Goal: Transaction & Acquisition: Subscribe to service/newsletter

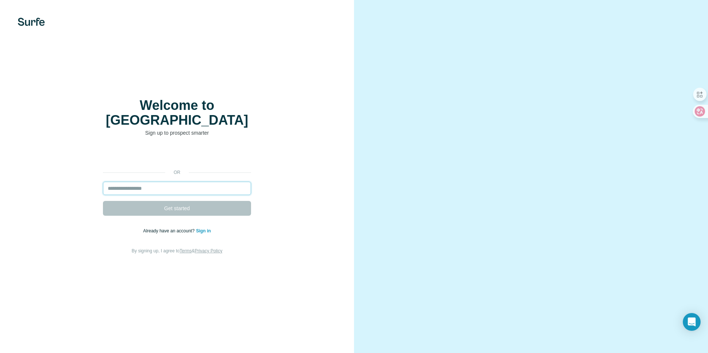
click at [189, 182] on input "email" at bounding box center [177, 188] width 148 height 13
type input "**********"
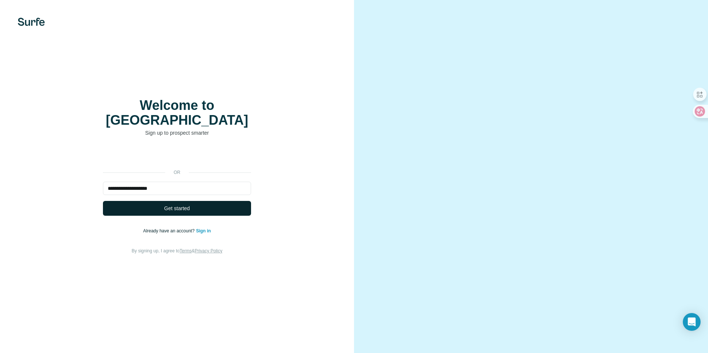
click at [183, 205] on span "Get started" at bounding box center [177, 208] width 26 height 7
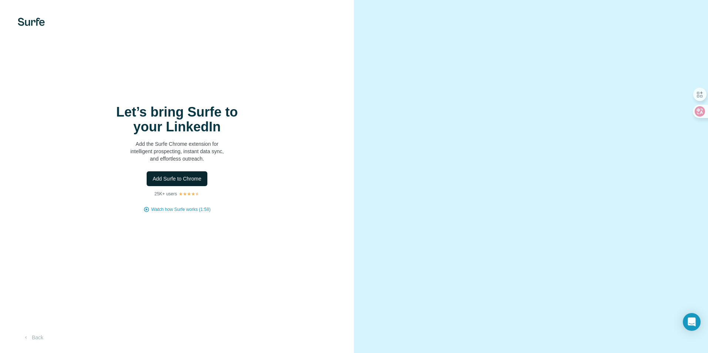
click at [187, 180] on span "Add Surfe to Chrome" at bounding box center [176, 178] width 49 height 7
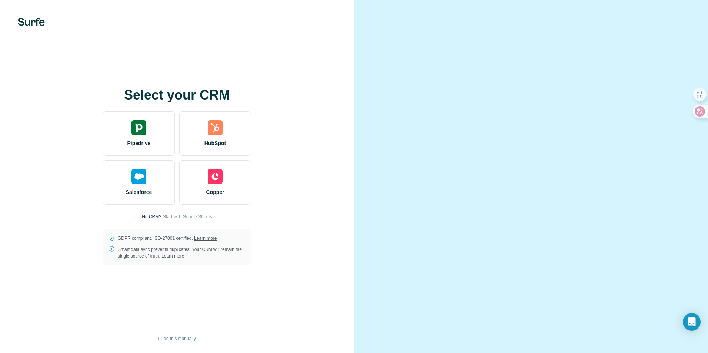
click at [506, 128] on video at bounding box center [530, 176] width 266 height 133
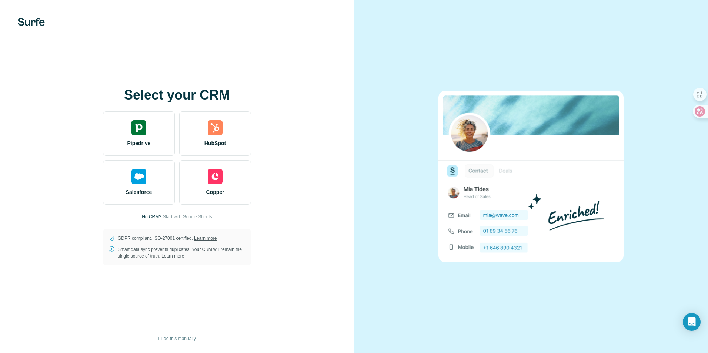
click at [501, 40] on div at bounding box center [531, 176] width 354 height 353
click at [174, 218] on span "Start with Google Sheets" at bounding box center [187, 217] width 49 height 7
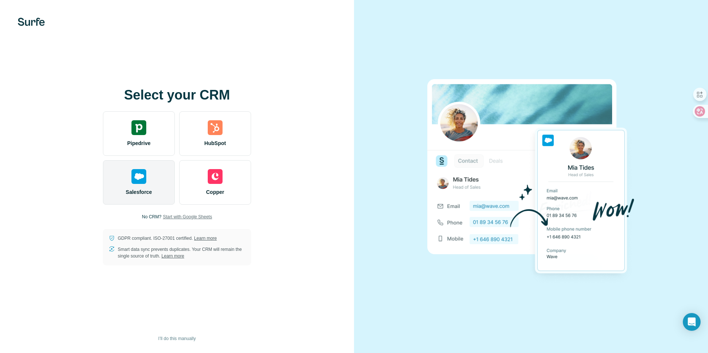
click at [161, 189] on div "Salesforce" at bounding box center [139, 182] width 72 height 44
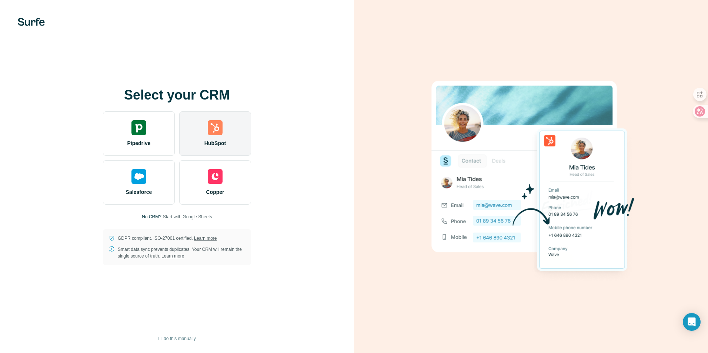
click at [238, 130] on div "HubSpot" at bounding box center [215, 133] width 72 height 44
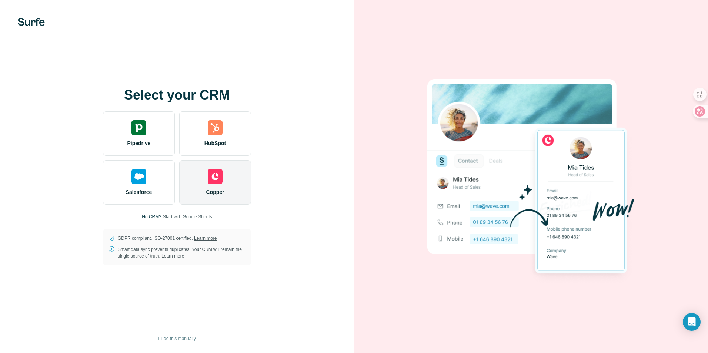
click at [225, 174] on div "Copper" at bounding box center [215, 182] width 72 height 44
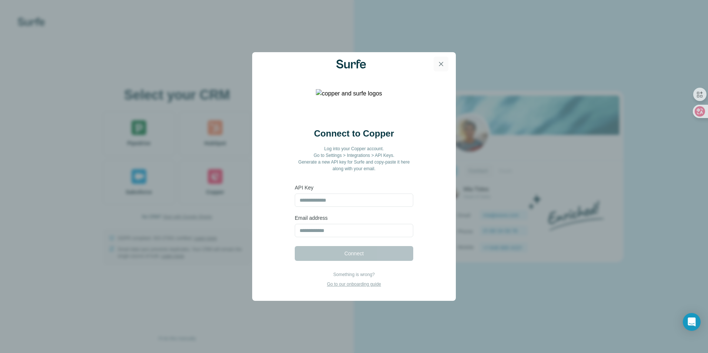
click at [440, 62] on icon "button" at bounding box center [440, 63] width 7 height 7
